Goal: Browse casually

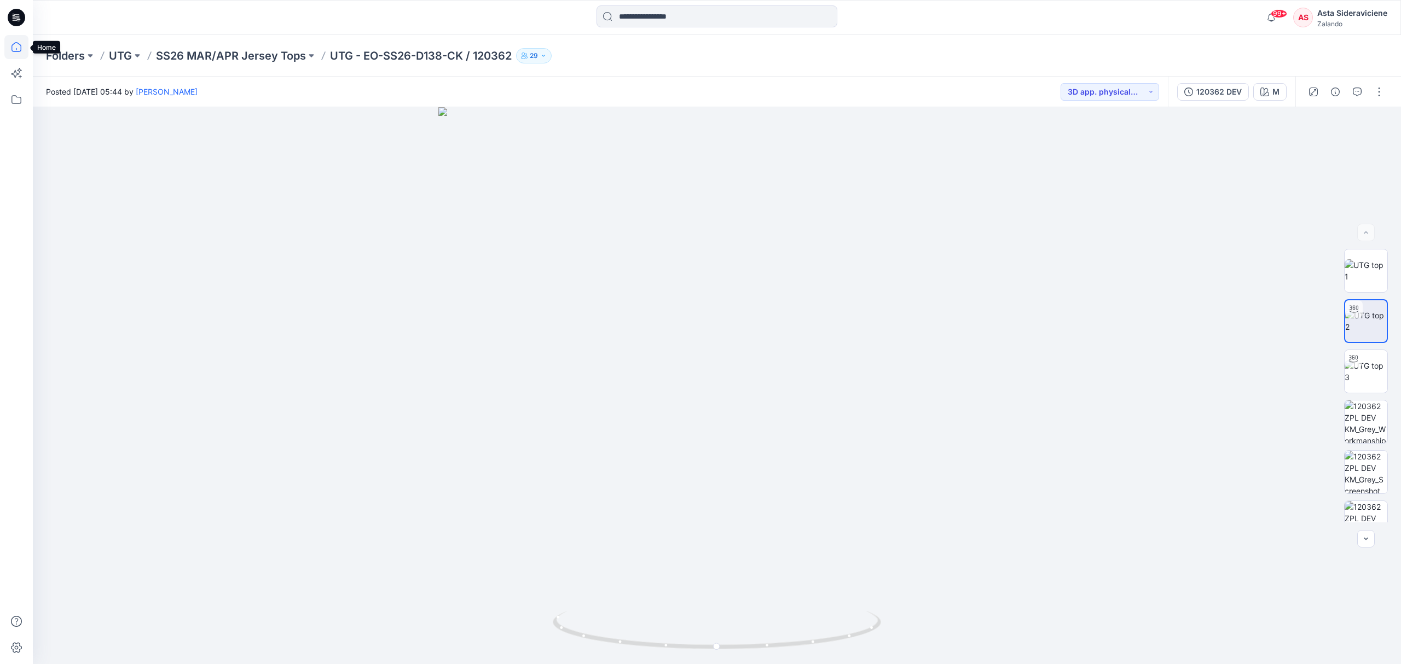
click at [14, 47] on icon at bounding box center [16, 47] width 24 height 24
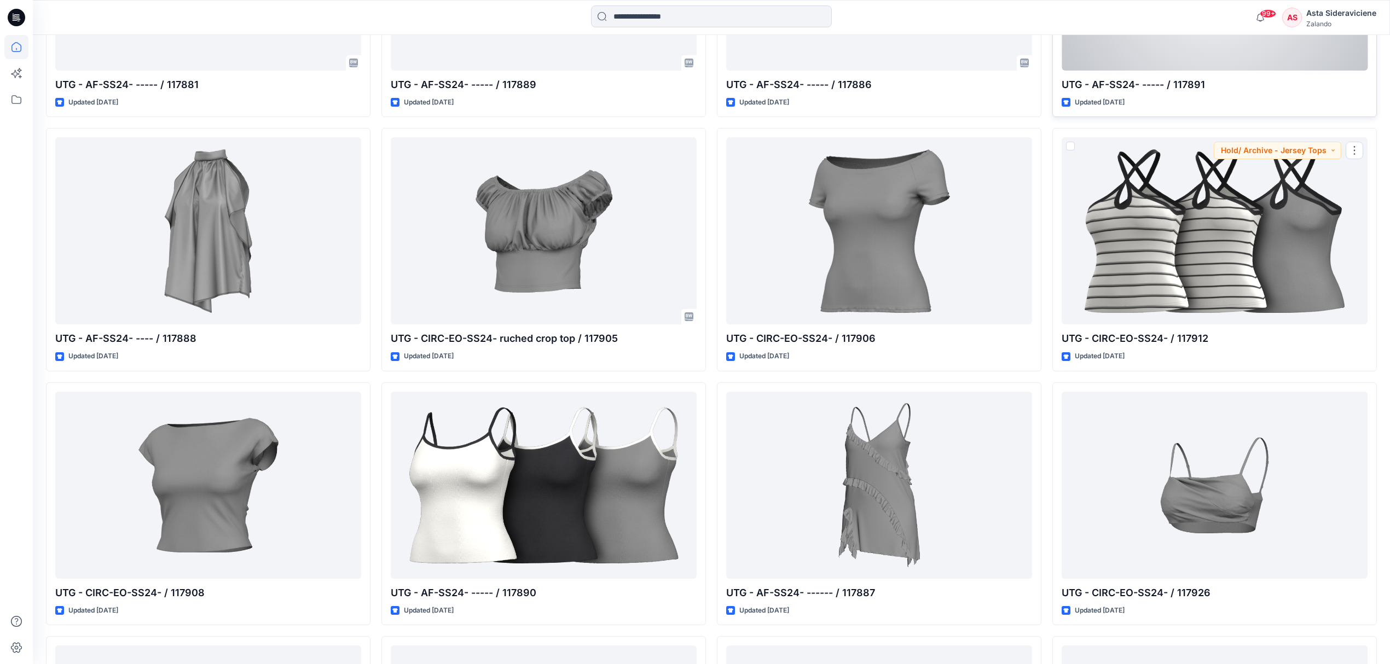
scroll to position [54289, 0]
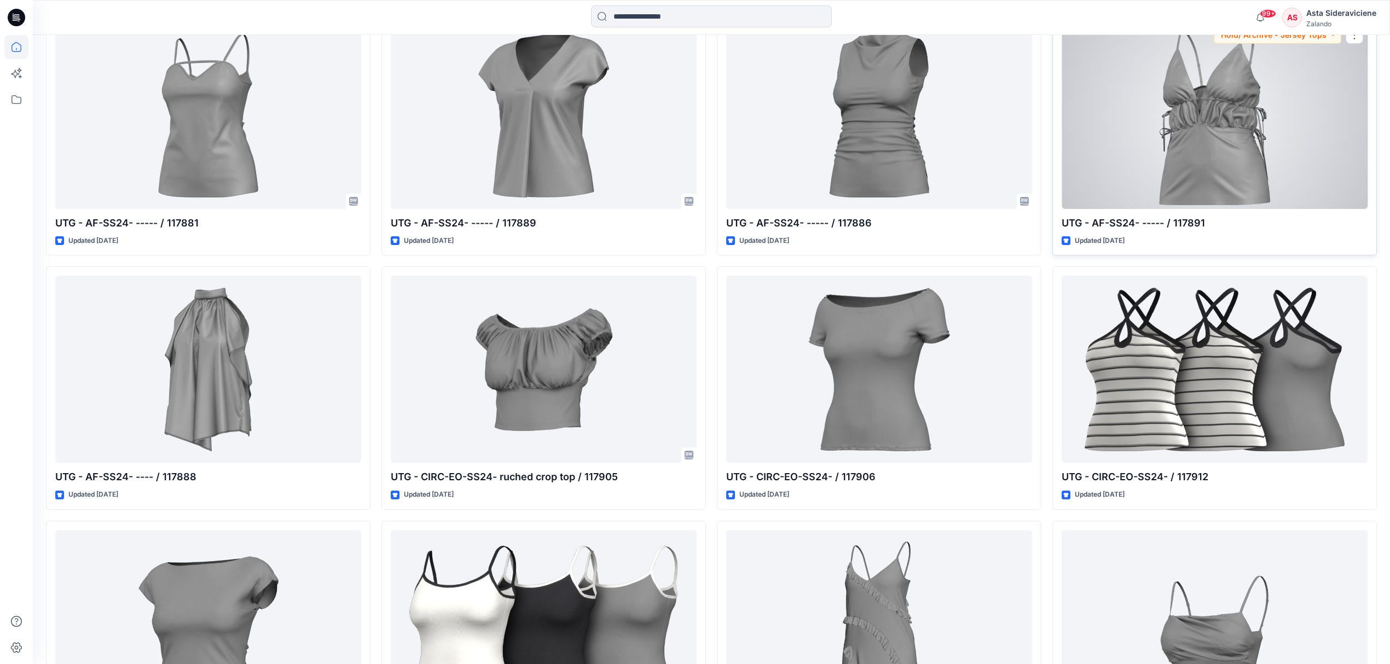
click at [1228, 169] on div at bounding box center [1215, 115] width 306 height 187
